Goal: Task Accomplishment & Management: Complete application form

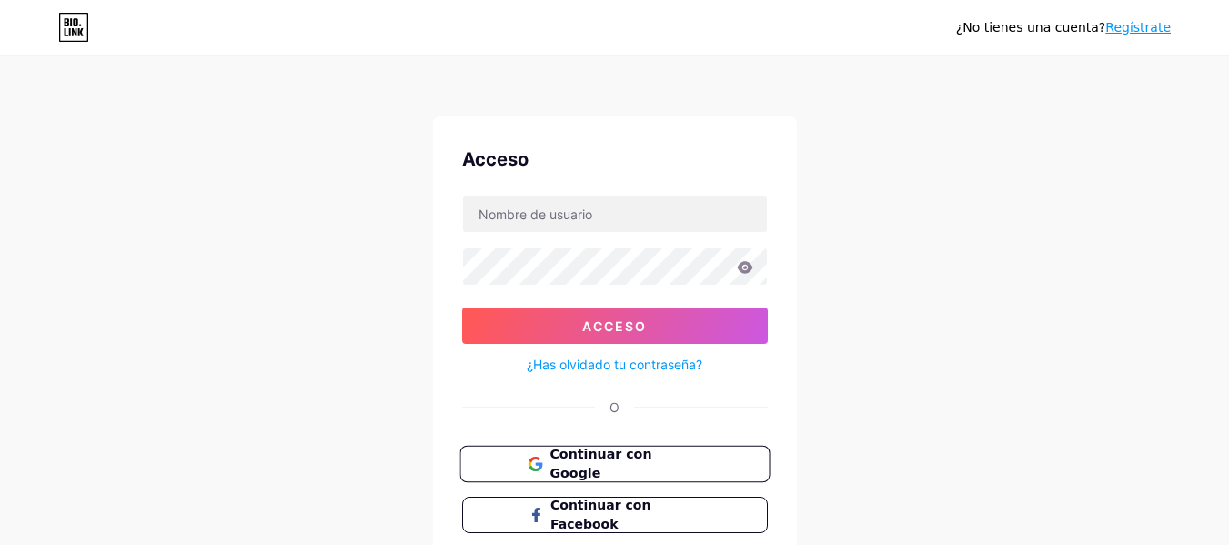
click at [700, 460] on span "Continuar con Google" at bounding box center [625, 464] width 152 height 39
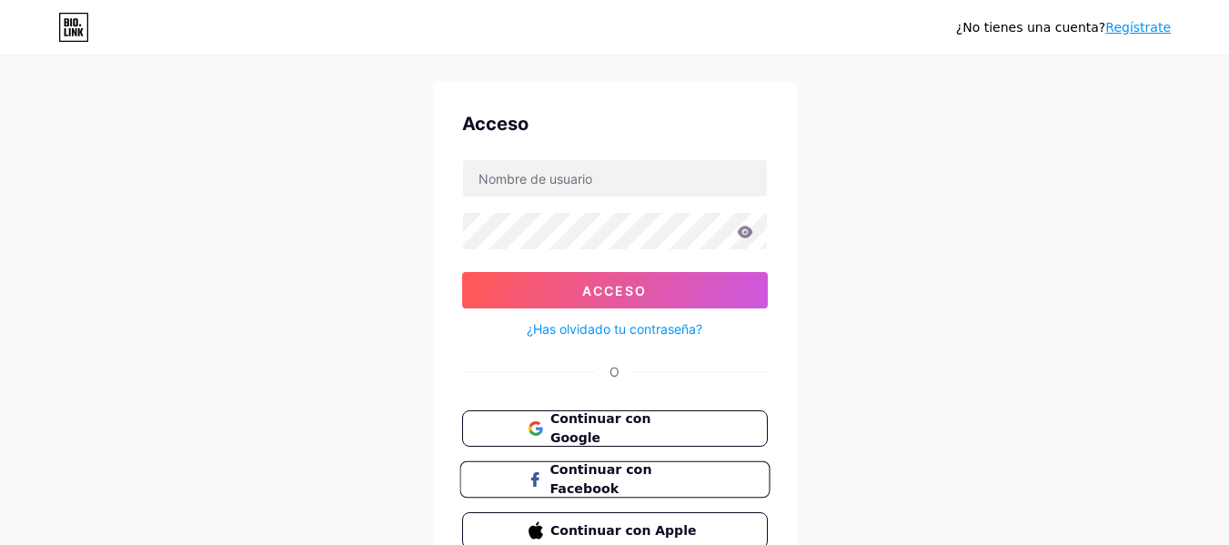
scroll to position [35, 0]
click at [624, 433] on font "Continuar con Google" at bounding box center [600, 429] width 102 height 35
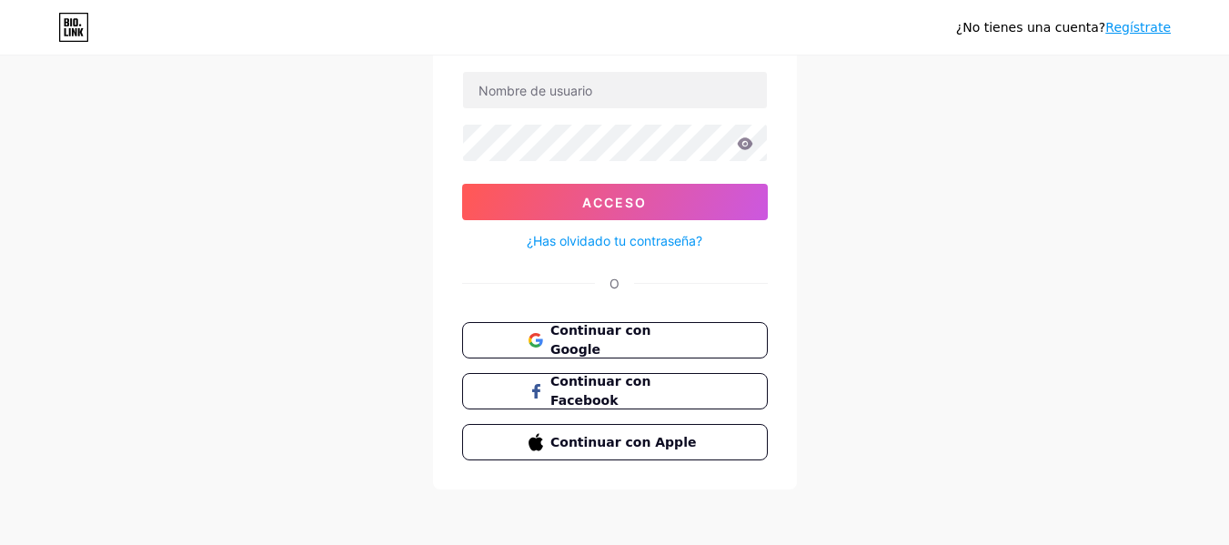
scroll to position [126, 0]
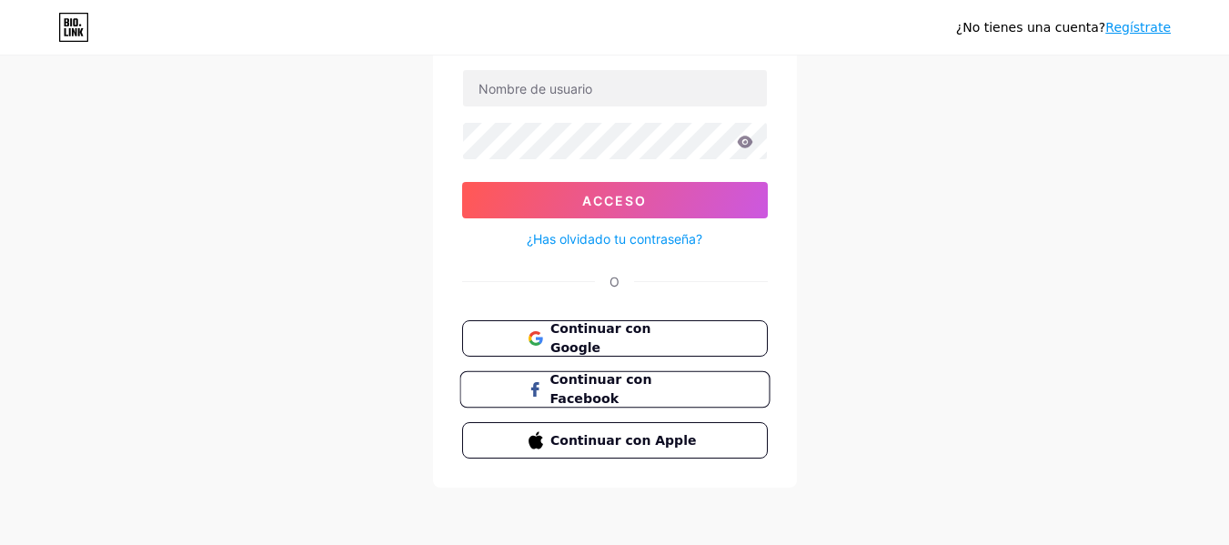
click at [675, 378] on span "Continuar con Facebook" at bounding box center [625, 389] width 152 height 39
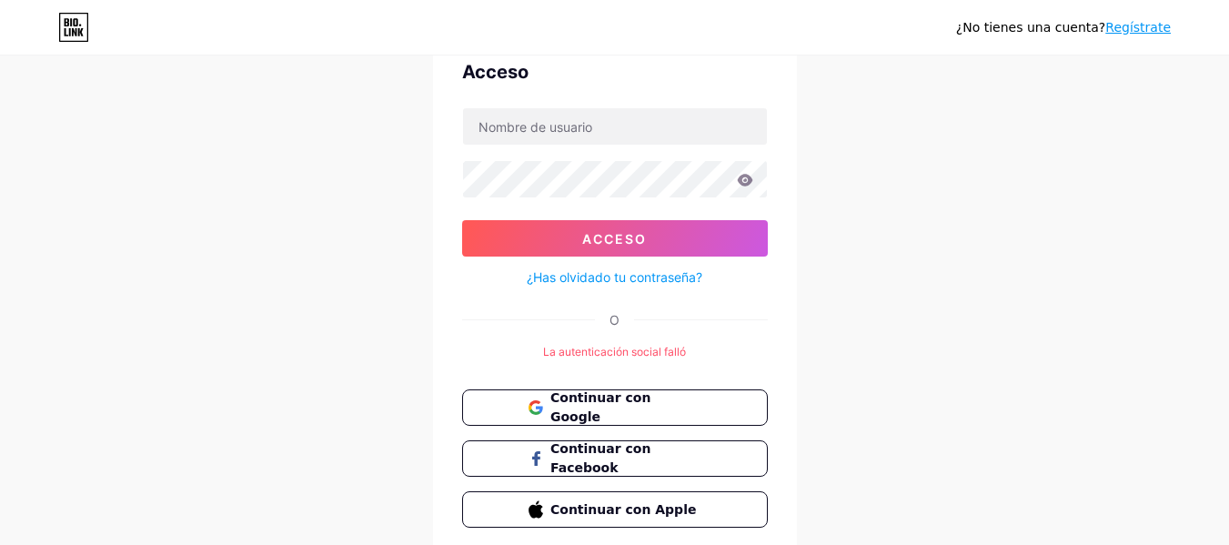
scroll to position [91, 0]
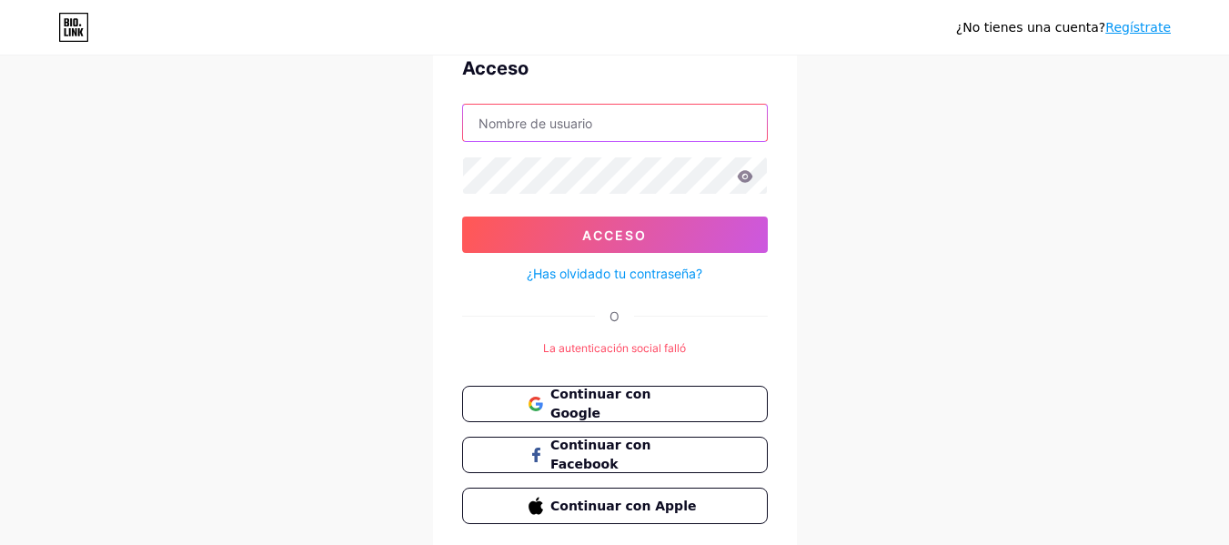
click at [510, 120] on input "text" at bounding box center [615, 123] width 304 height 36
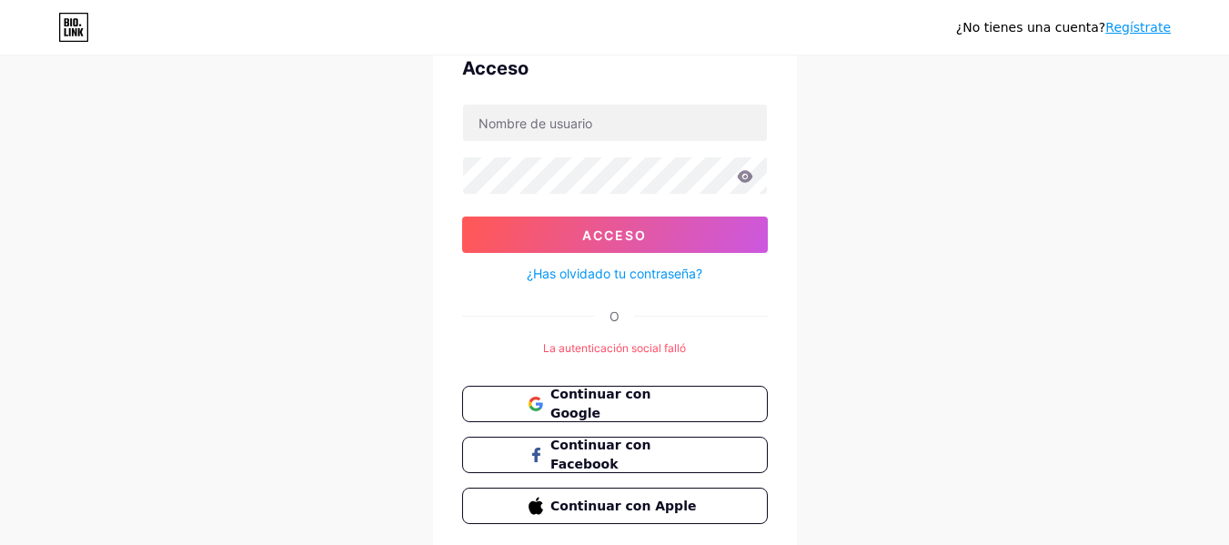
click at [371, 173] on div "¿No tienes una cuenta? Regístrate Acceso Acceso ¿Has olvidado tu contraseña? O …" at bounding box center [614, 260] width 1229 height 702
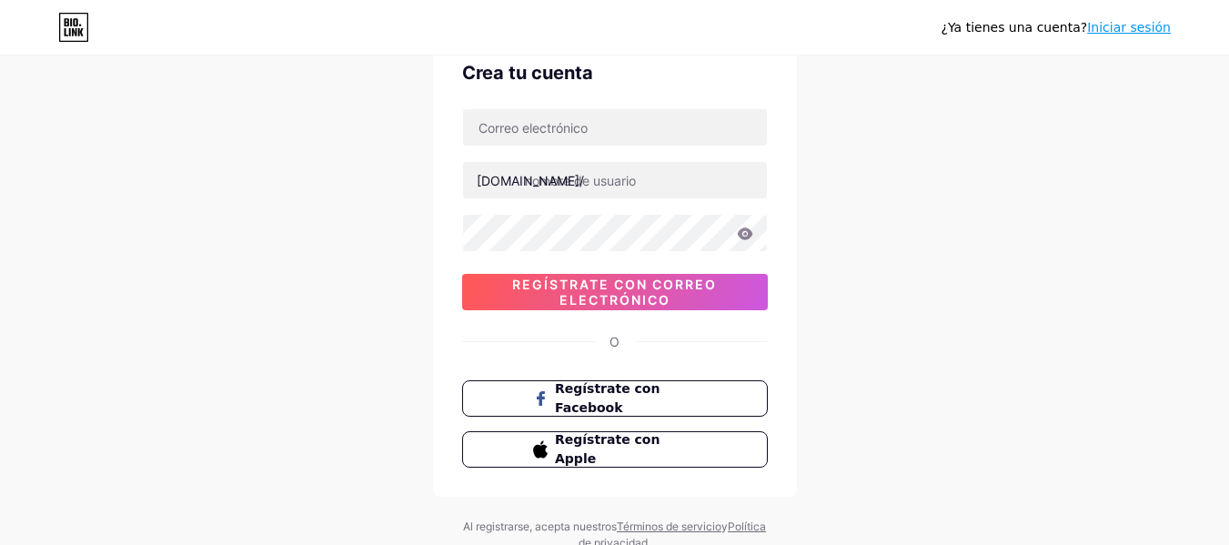
scroll to position [91, 0]
